Goal: Information Seeking & Learning: Check status

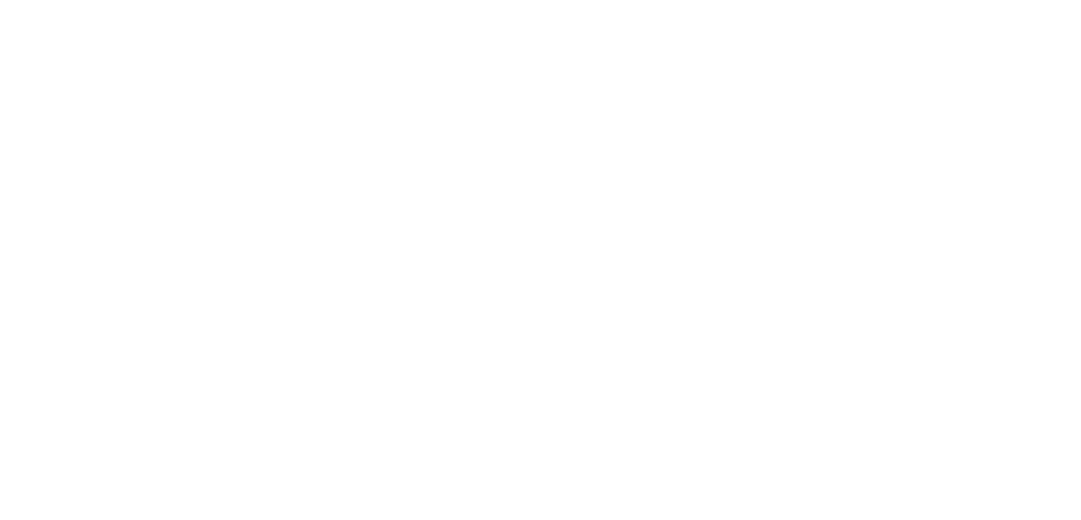
type input "Training Treat Starter Pack"
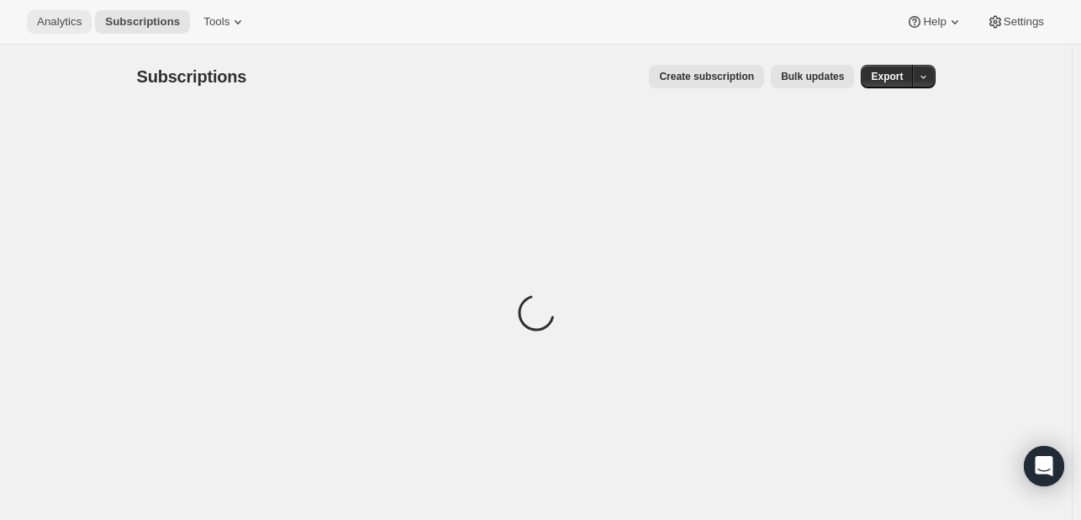
click at [50, 19] on span "Analytics" at bounding box center [59, 21] width 45 height 13
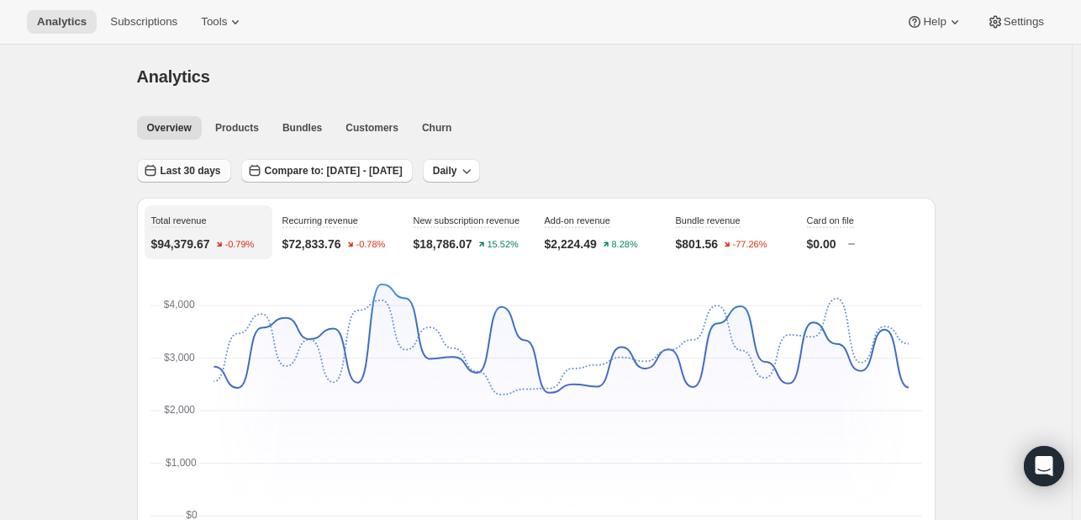
click at [205, 164] on span "Last 30 days" at bounding box center [191, 170] width 61 height 13
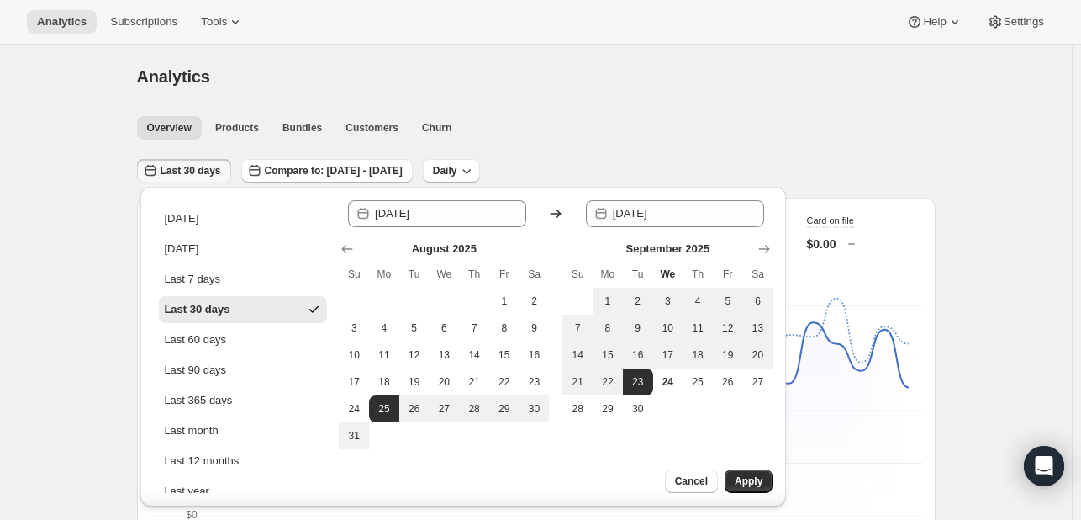
click at [572, 129] on ul "Overview Products Bundles Customers Churn More views" at bounding box center [531, 127] width 795 height 24
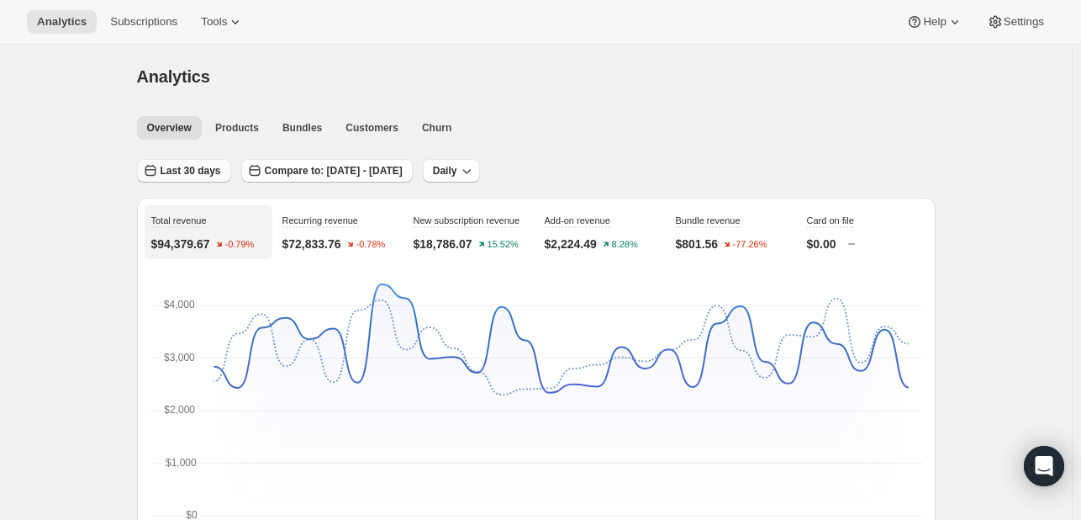
click at [168, 159] on button "Last 30 days" at bounding box center [184, 171] width 94 height 24
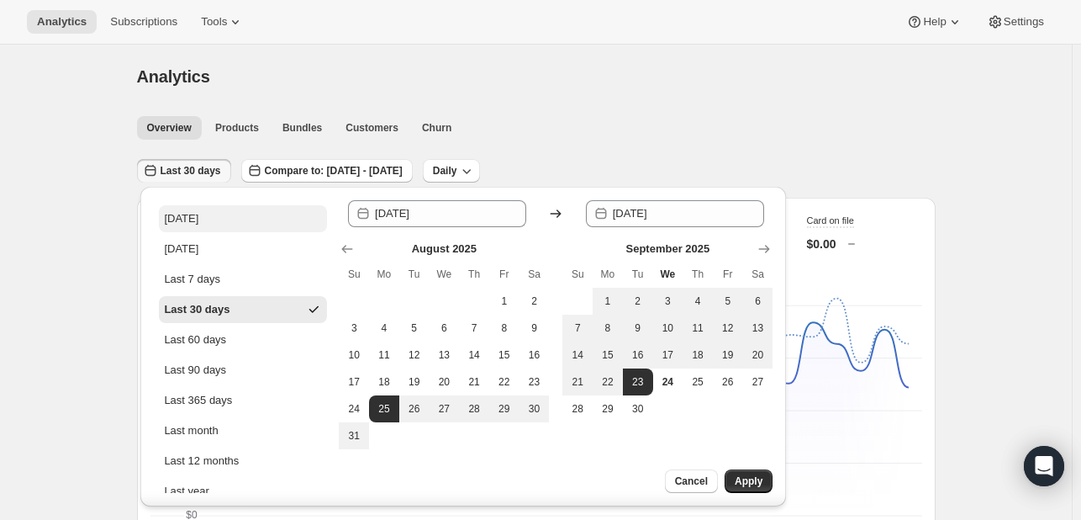
click at [214, 209] on button "[DATE]" at bounding box center [243, 218] width 168 height 27
type input "[DATE]"
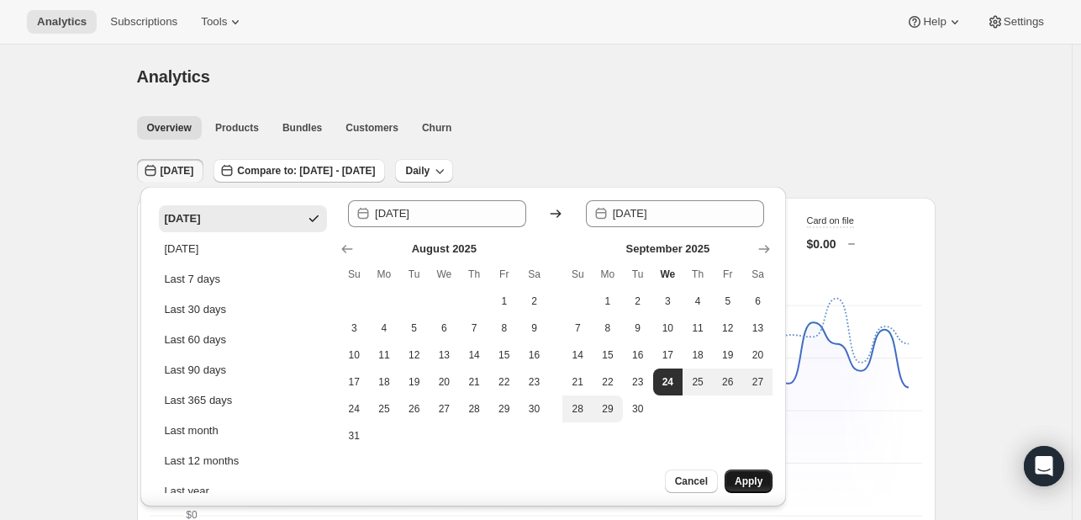
click at [758, 485] on span "Apply" at bounding box center [749, 480] width 28 height 13
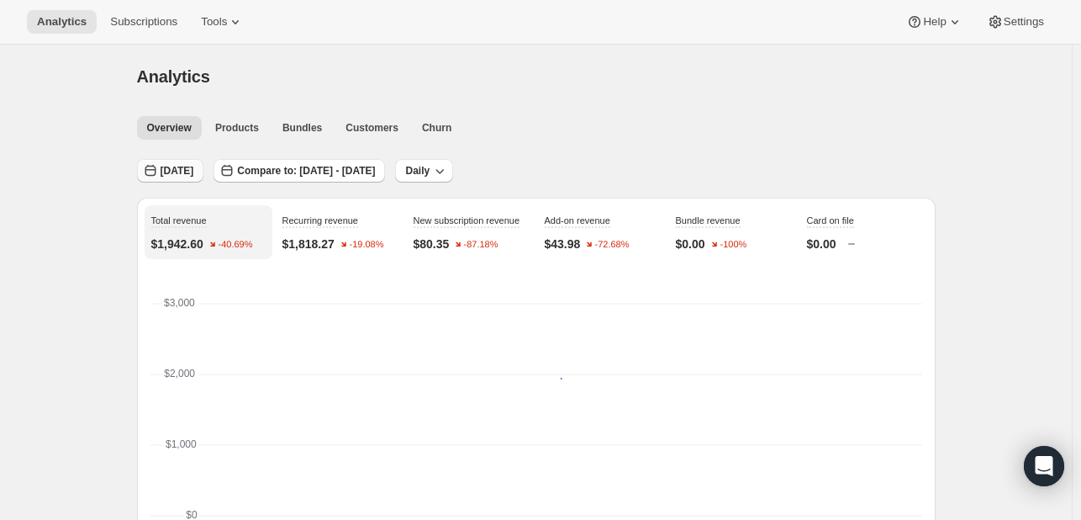
click at [189, 179] on button "[DATE]" at bounding box center [170, 171] width 67 height 24
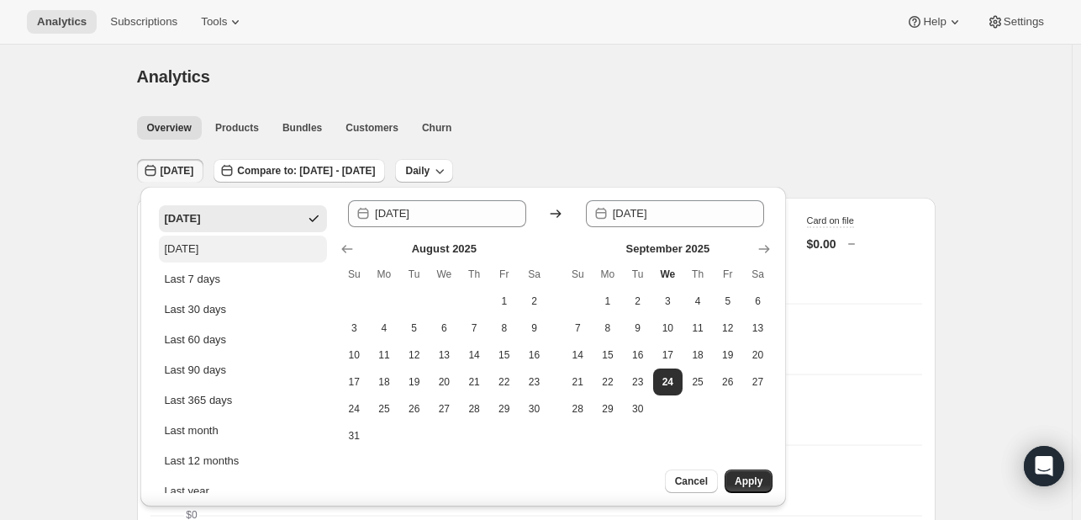
click at [198, 246] on div "[DATE]" at bounding box center [181, 248] width 34 height 17
type input "[DATE]"
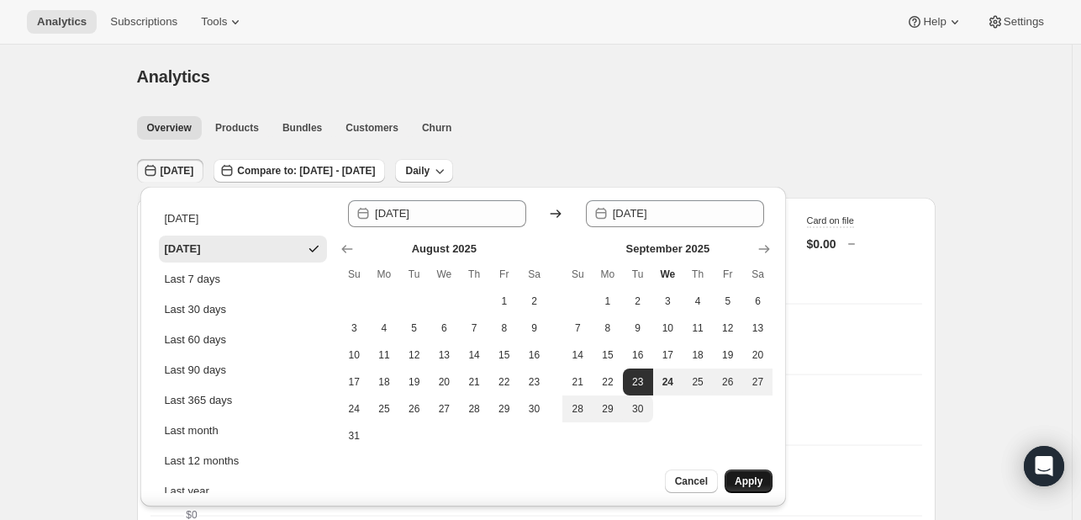
click at [762, 478] on span "Apply" at bounding box center [749, 480] width 28 height 13
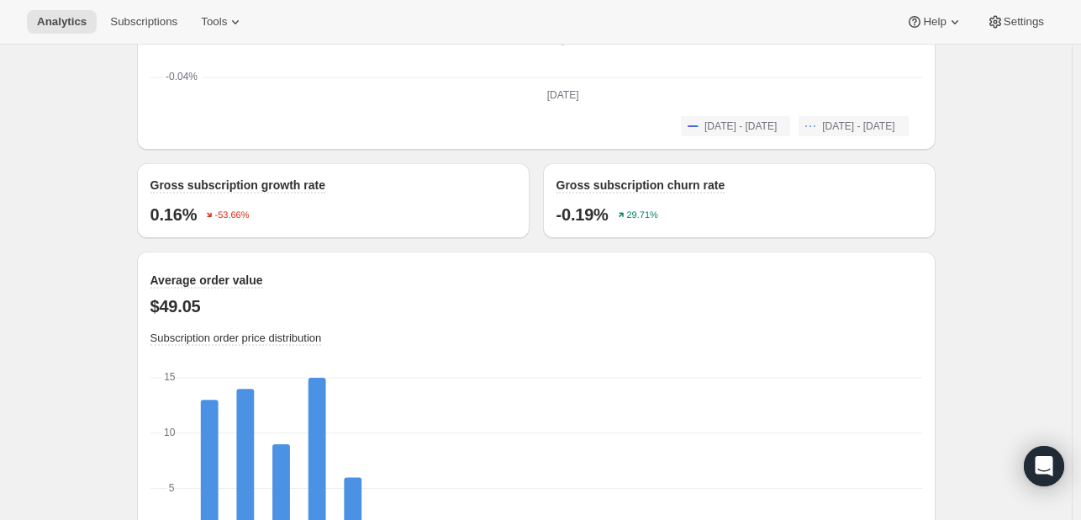
scroll to position [1402, 0]
